Goal: Find specific page/section: Find specific page/section

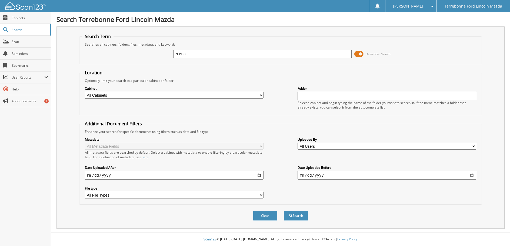
type input "70603"
click at [284, 211] on button "Search" at bounding box center [296, 216] width 24 height 10
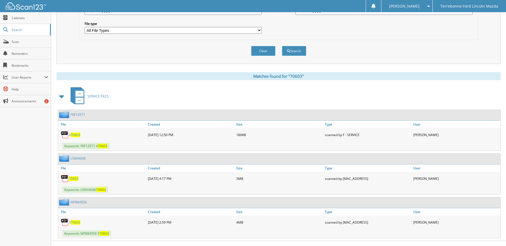
scroll to position [174, 0]
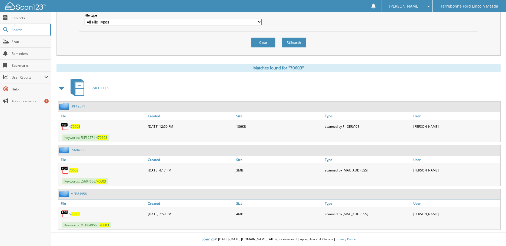
click at [78, 172] on link "70603" at bounding box center [73, 170] width 9 height 5
